Goal: Task Accomplishment & Management: Use online tool/utility

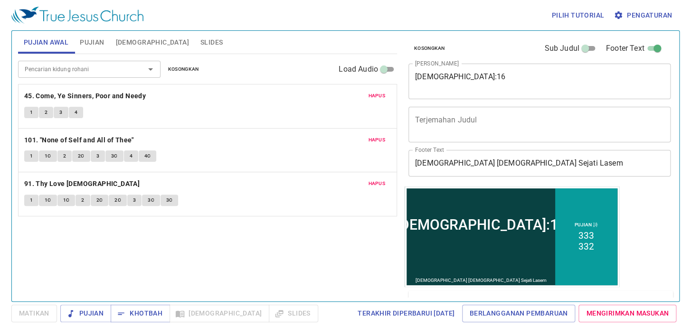
click at [636, 19] on span "Pengaturan" at bounding box center [643, 15] width 56 height 12
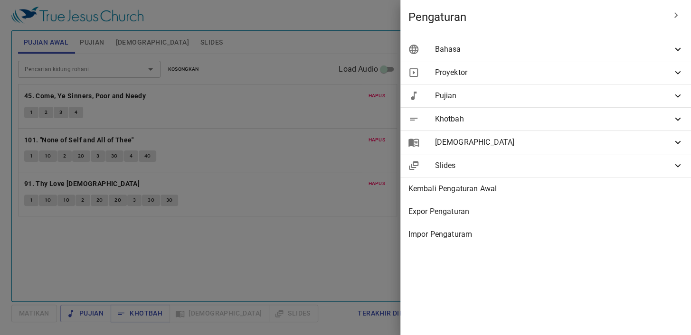
click at [466, 55] on div "Bahasa" at bounding box center [545, 49] width 291 height 23
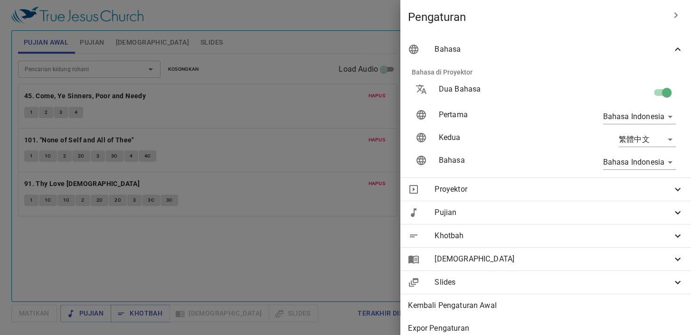
drag, startPoint x: 658, startPoint y: 90, endPoint x: 378, endPoint y: 90, distance: 280.1
click at [658, 90] on input "checkbox" at bounding box center [666, 94] width 54 height 18
checkbox input "true"
type input "en"
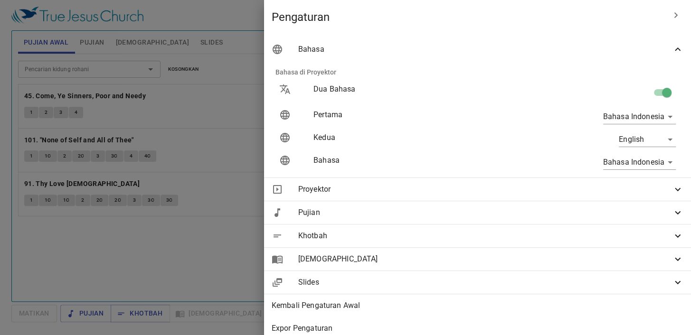
click at [654, 93] on input "checkbox" at bounding box center [666, 94] width 54 height 18
checkbox input "false"
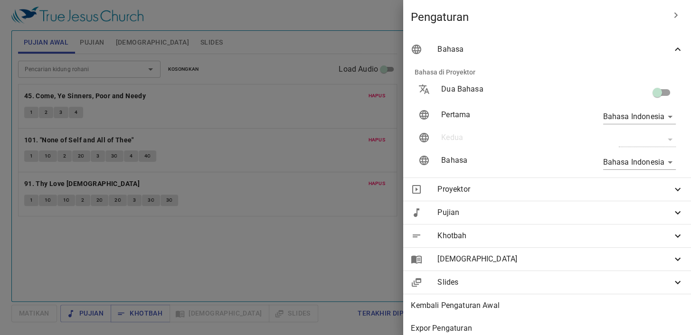
click at [286, 37] on div at bounding box center [345, 167] width 691 height 335
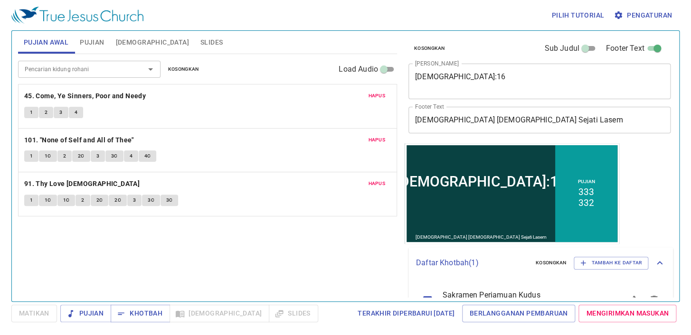
click at [200, 39] on span "Slides" at bounding box center [211, 43] width 22 height 12
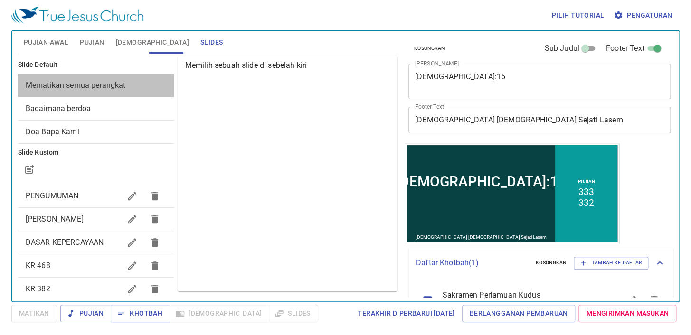
click at [120, 83] on span "Mematikan semua perangkat" at bounding box center [76, 85] width 100 height 9
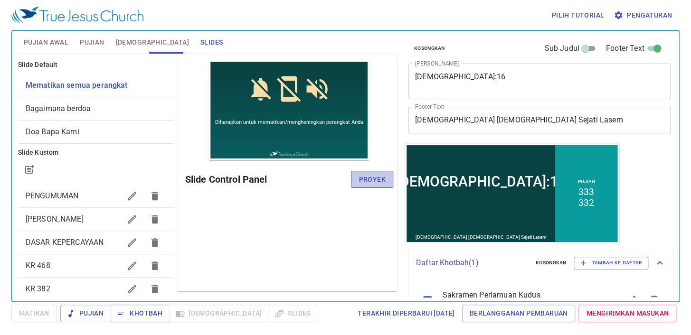
click at [371, 176] on span "Proyek" at bounding box center [371, 180] width 27 height 12
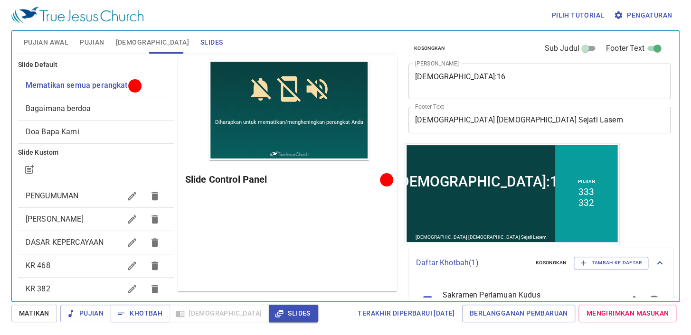
click at [79, 242] on span "DASAR KEPERCAYAAN" at bounding box center [65, 242] width 78 height 9
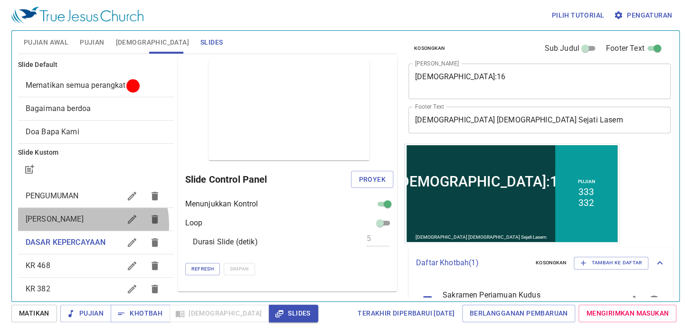
drag, startPoint x: 84, startPoint y: 225, endPoint x: 104, endPoint y: 220, distance: 20.9
click at [84, 224] on div "Mari kita berdoa" at bounding box center [96, 219] width 156 height 23
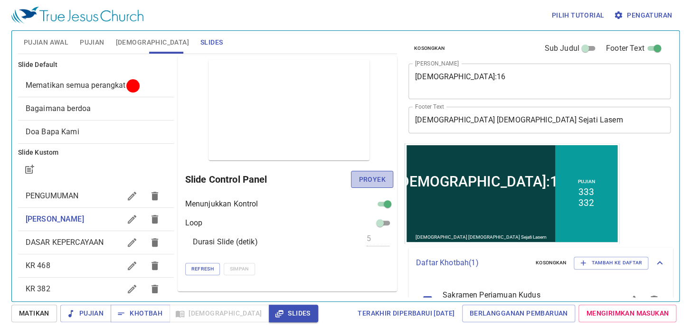
click at [374, 180] on span "Proyek" at bounding box center [371, 180] width 27 height 12
click at [61, 40] on span "Pujian Awal" at bounding box center [46, 43] width 45 height 12
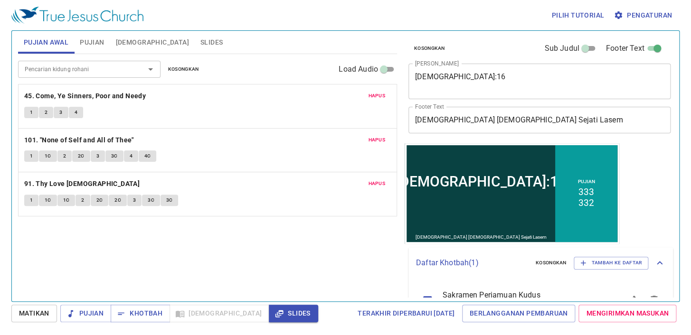
click at [178, 75] on div "Pencarian kidung rohani Pencarian kidung rohani Kosongkan Load Audio" at bounding box center [207, 69] width 379 height 30
click at [181, 66] on span "Kosongkan" at bounding box center [183, 69] width 31 height 9
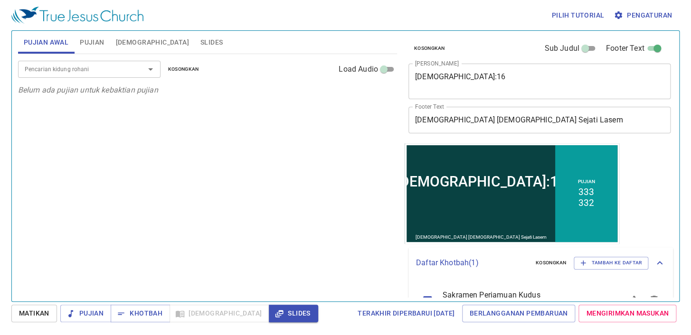
click at [118, 67] on input "Pencarian kidung rohani" at bounding box center [75, 69] width 109 height 11
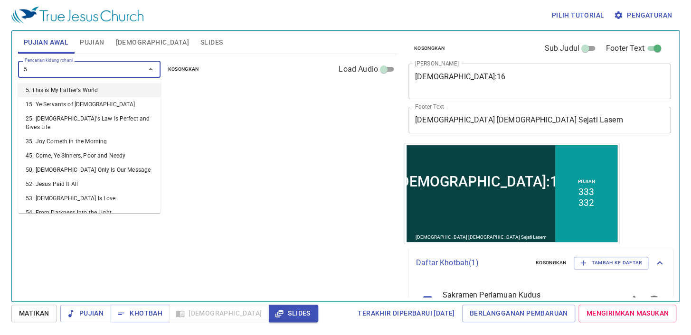
type input "59"
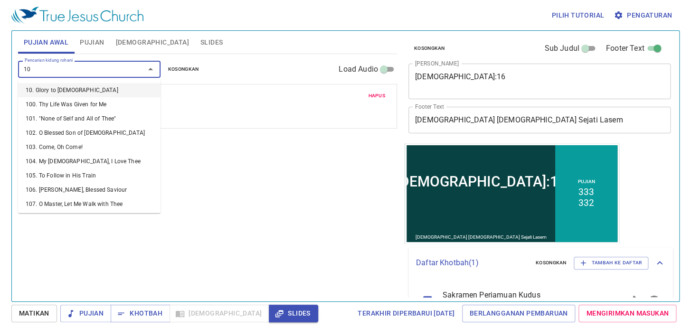
type input "108"
type input "276"
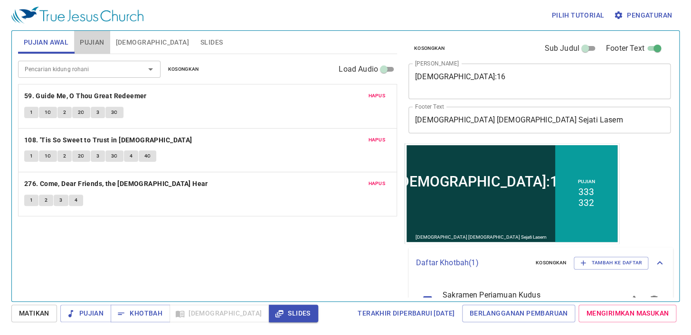
click at [93, 43] on span "Pujian" at bounding box center [92, 43] width 24 height 12
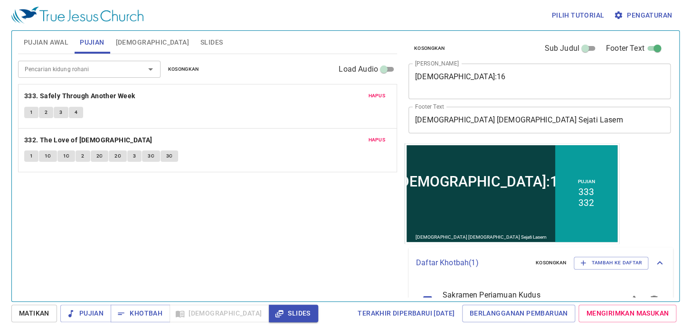
click at [476, 84] on textarea "Yohanes 3:16" at bounding box center [539, 81] width 249 height 18
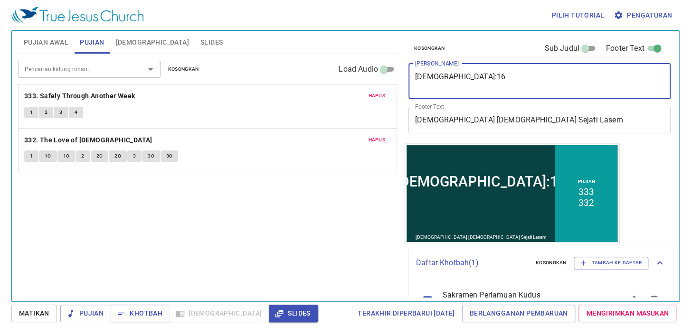
click at [476, 84] on textarea "Yohanes 3:16" at bounding box center [539, 81] width 249 height 18
type textarea "Makanan Yang Enak"
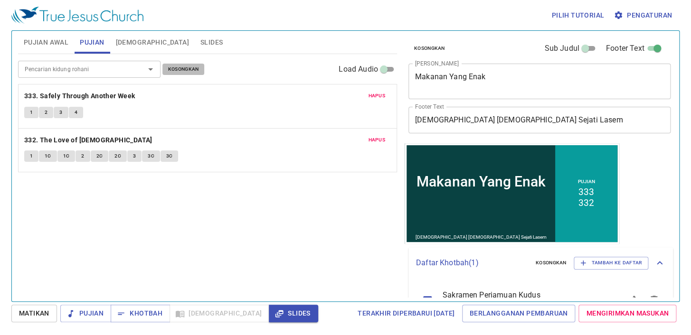
click at [183, 69] on span "Kosongkan" at bounding box center [183, 69] width 31 height 9
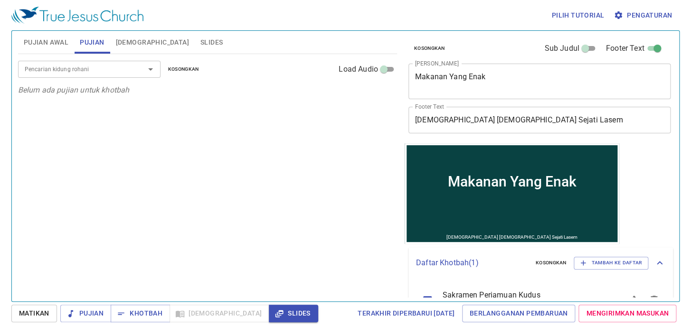
click at [123, 72] on input "Pencarian kidung rohani" at bounding box center [75, 69] width 109 height 11
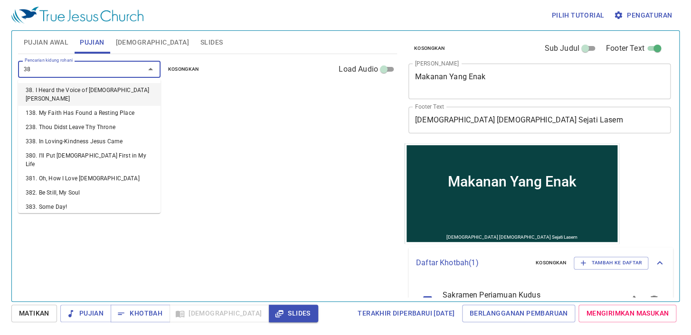
type input "389"
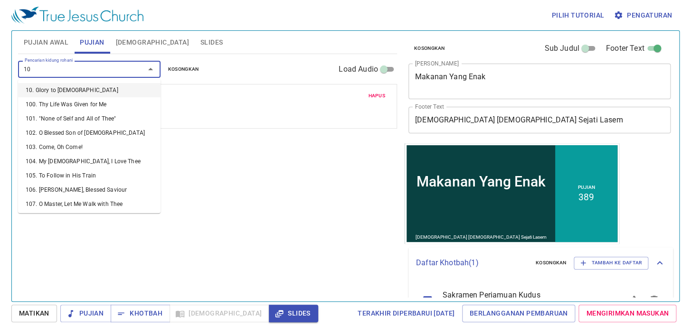
type input "108"
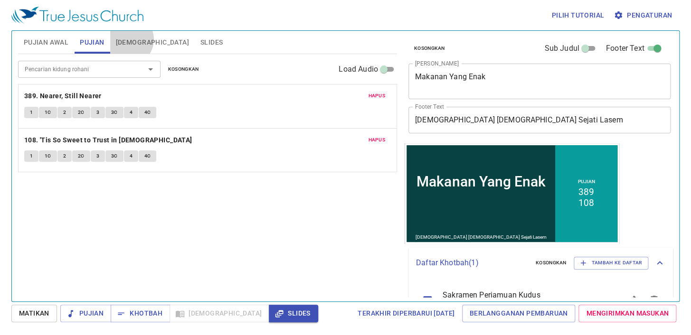
click at [128, 39] on span "[DEMOGRAPHIC_DATA]" at bounding box center [152, 43] width 73 height 12
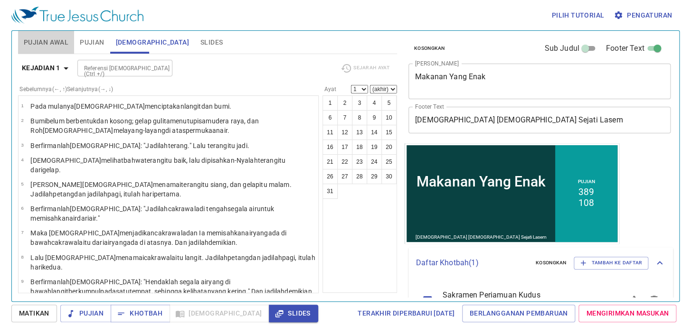
click at [59, 43] on span "Pujian Awal" at bounding box center [46, 43] width 45 height 12
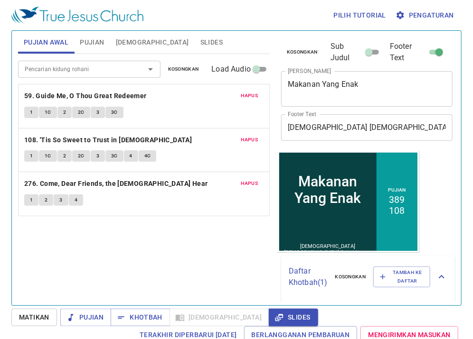
click at [44, 44] on span "Pujian Awal" at bounding box center [46, 43] width 45 height 12
click at [84, 313] on span "Pujian" at bounding box center [86, 318] width 36 height 12
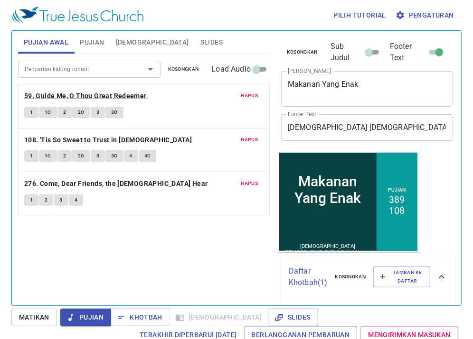
click at [71, 92] on b "59. Guide Me, O Thou Great Redeemer" at bounding box center [85, 96] width 122 height 12
click at [31, 111] on span "1" at bounding box center [31, 112] width 3 height 9
click at [47, 112] on span "1C" at bounding box center [48, 112] width 7 height 9
click at [62, 109] on button "2" at bounding box center [64, 112] width 14 height 11
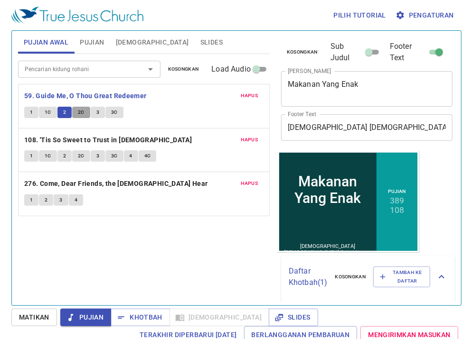
click at [79, 111] on span "2C" at bounding box center [81, 112] width 7 height 9
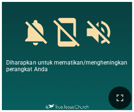
click at [112, 86] on div at bounding box center [67, 98] width 134 height 28
click at [113, 92] on button "button" at bounding box center [120, 97] width 23 height 23
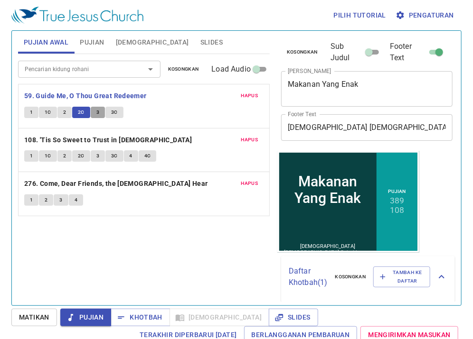
click at [92, 111] on button "3" at bounding box center [98, 112] width 14 height 11
click at [114, 113] on span "3C" at bounding box center [114, 112] width 7 height 9
click at [57, 140] on b "108. 'Tis So Sweet to Trust in [DEMOGRAPHIC_DATA]" at bounding box center [108, 140] width 168 height 12
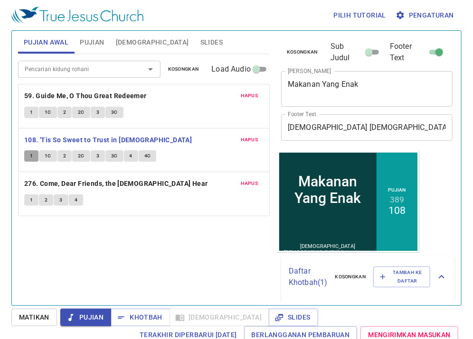
click at [33, 155] on button "1" at bounding box center [31, 155] width 14 height 11
click at [47, 155] on span "1C" at bounding box center [48, 156] width 7 height 9
click at [60, 157] on button "2" at bounding box center [64, 155] width 14 height 11
click at [79, 156] on span "2C" at bounding box center [81, 156] width 7 height 9
click at [97, 157] on span "3" at bounding box center [97, 156] width 3 height 9
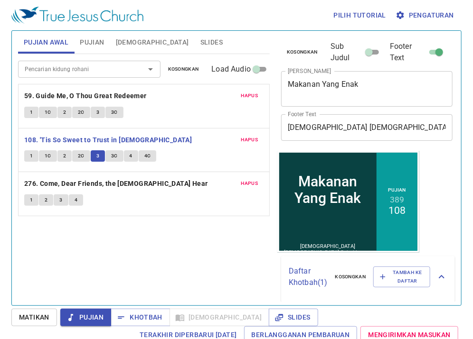
drag, startPoint x: 4, startPoint y: 129, endPoint x: 24, endPoint y: 128, distance: 19.5
click at [24, 128] on div "Pilih tutorial Pengaturan Pujian Awal Pujian Alkitab Slides Pencarian kidung ro…" at bounding box center [236, 169] width 473 height 339
click at [112, 156] on span "3C" at bounding box center [114, 156] width 7 height 9
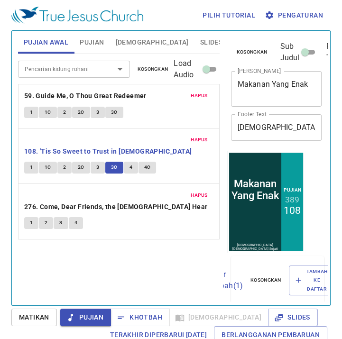
click at [17, 195] on div "Pujian Awal Pujian Alkitab Slides Pencarian kidung rohani Pencarian kidung roha…" at bounding box center [118, 164] width 209 height 275
click at [130, 163] on span "4" at bounding box center [131, 167] width 3 height 9
click at [148, 163] on span "4C" at bounding box center [147, 167] width 7 height 9
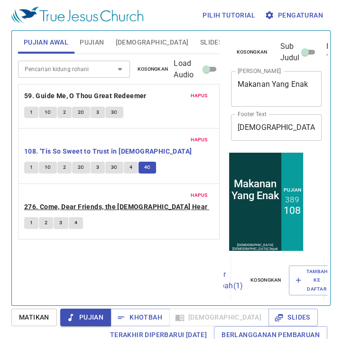
click at [64, 201] on b "276. Come, Dear Friends, the [DEMOGRAPHIC_DATA] Hear" at bounding box center [116, 207] width 184 height 12
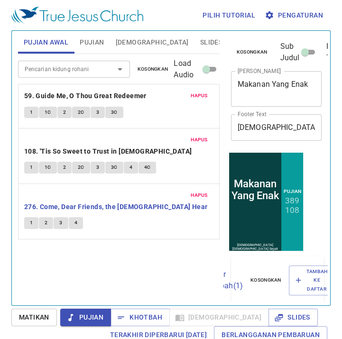
click at [206, 26] on div "Pilih tutorial Pengaturan" at bounding box center [169, 15] width 316 height 30
click at [30, 219] on span "1" at bounding box center [31, 223] width 3 height 9
click at [22, 184] on div "Hapus 59. Guide Me, O Thou Great Redeemer 1 1C 2 2C 3 3C Hapus 108. 'Tis So Swe…" at bounding box center [119, 212] width 202 height 56
click at [48, 216] on div "Pencarian kidung rohani Pencarian kidung rohani Kosongkan Load Audio Hapus 59. …" at bounding box center [119, 176] width 202 height 244
click at [45, 219] on span "2" at bounding box center [46, 223] width 3 height 9
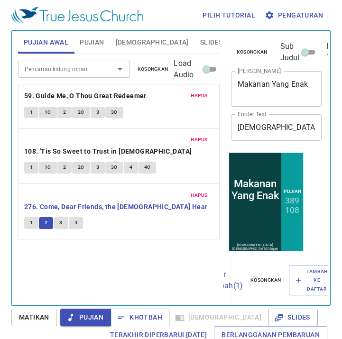
click at [60, 219] on span "3" at bounding box center [60, 223] width 3 height 9
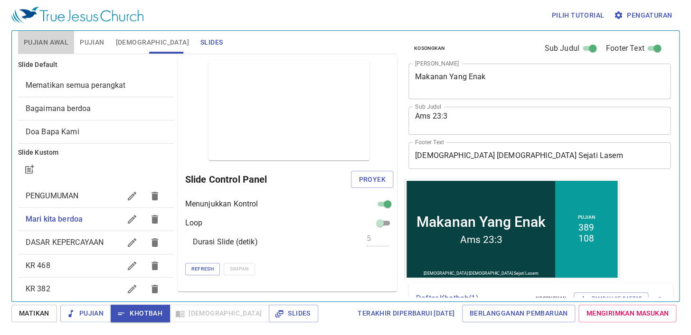
click at [51, 37] on span "Pujian Awal" at bounding box center [46, 43] width 45 height 12
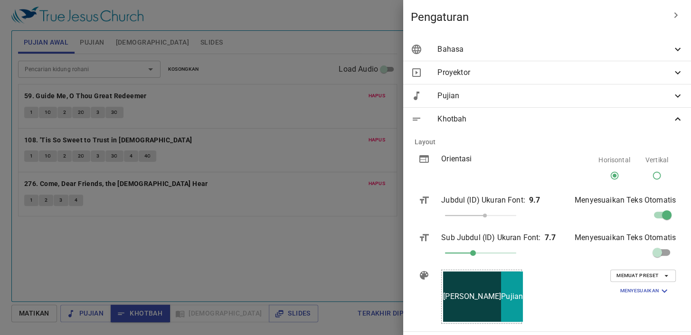
click at [355, 108] on div at bounding box center [345, 167] width 691 height 335
click at [311, 103] on div at bounding box center [345, 167] width 691 height 335
click at [323, 101] on div at bounding box center [345, 167] width 691 height 335
click at [319, 103] on div at bounding box center [345, 167] width 691 height 335
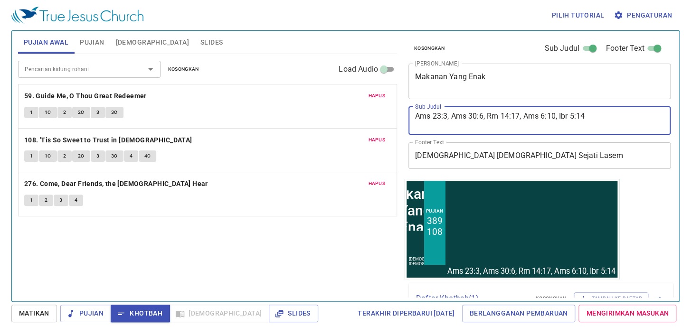
click at [604, 112] on textarea "Ams 23:3, Ams 30:6, Rm 14:17, Ams 6:10, Ibr 5:14" at bounding box center [539, 121] width 249 height 18
click at [599, 113] on textarea "Ams 23:3, Ams 30:6, Rm 14:17, Ams 6:10, Ibr 5:14" at bounding box center [539, 121] width 249 height 18
click at [586, 113] on textarea "Ams 23:3, Ams 30:6, Rm 14:17, Ams 6:10, Ibr 5:14" at bounding box center [539, 121] width 249 height 18
click at [584, 114] on textarea "Ams 23:3, Ams 30:6, Rm 14:17, Ams 6:10, Ibr 5:14" at bounding box center [539, 121] width 249 height 18
click at [510, 117] on textarea "Ams 23:3, Ams 30:6, Rm 14:17, Ams 6:10, Ibr 5:14" at bounding box center [539, 121] width 249 height 18
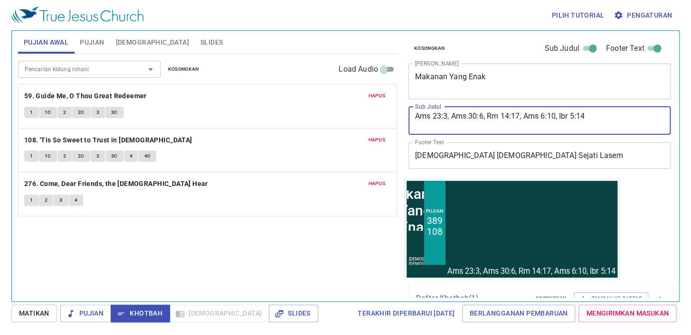
click at [509, 117] on textarea "Ams 23:3, Ams 30:6, Rm 14:17, Ams 6:10, Ibr 5:14" at bounding box center [539, 121] width 249 height 18
click at [507, 112] on textarea "Ams 23:3, Ams 30:6, Rm 14:17, Ams 6:10, Ibr 5:14" at bounding box center [539, 121] width 249 height 18
click at [507, 113] on textarea "Ams 23:3, Ams 30:6, Rm 14:17, Ams 6:10, Ibr 5:14" at bounding box center [539, 121] width 249 height 18
click at [595, 114] on textarea "Ams 23:3, Ams 30:6, Rm 14:17, Ams 6:10, Ibr 5:14" at bounding box center [539, 121] width 249 height 18
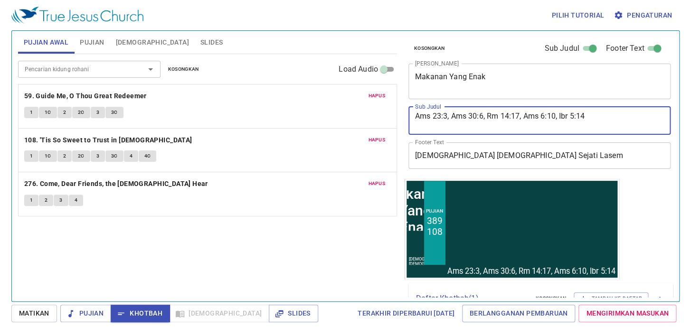
click at [534, 118] on textarea "Ams 23:3, Ams 30:6, Rm 14:17, Ams 6:10, Ibr 5:14" at bounding box center [539, 121] width 249 height 18
click at [563, 117] on textarea "Ams 23:3, Ams 30:6, Rm 14:17, Ams 6:10, Ibr 5:14" at bounding box center [539, 121] width 249 height 18
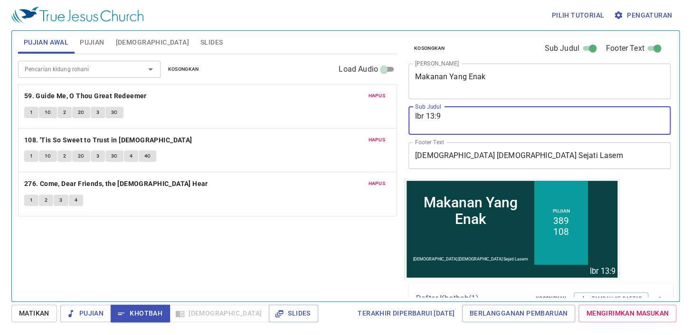
click at [89, 45] on span "Pujian" at bounding box center [92, 43] width 24 height 12
click at [91, 43] on span "Pujian" at bounding box center [92, 43] width 24 height 12
click at [92, 43] on span "Pujian" at bounding box center [92, 43] width 24 height 12
click at [92, 42] on span "Pujian" at bounding box center [92, 43] width 24 height 12
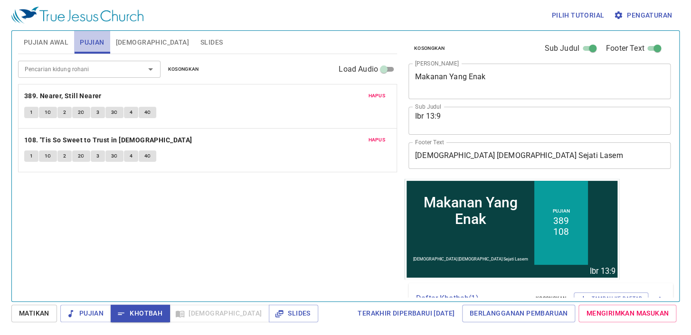
click at [88, 41] on span "Pujian" at bounding box center [92, 43] width 24 height 12
